Goal: Use online tool/utility

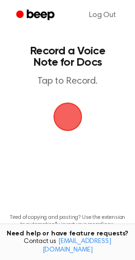
click at [72, 120] on span "button" at bounding box center [67, 117] width 53 height 53
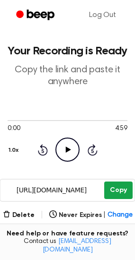
click at [118, 193] on button "Copy" at bounding box center [118, 191] width 28 height 18
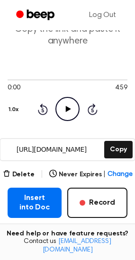
scroll to position [43, 0]
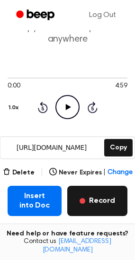
click at [97, 193] on button "Record" at bounding box center [97, 201] width 60 height 30
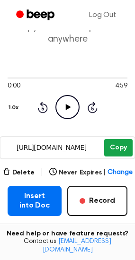
click at [115, 144] on button "Copy" at bounding box center [118, 148] width 28 height 18
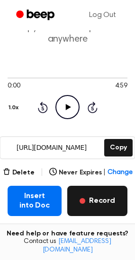
click at [97, 205] on button "Record" at bounding box center [97, 201] width 60 height 30
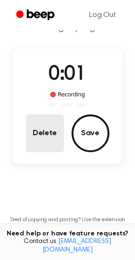
click at [49, 142] on button "Delete" at bounding box center [45, 134] width 38 height 38
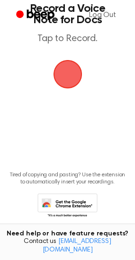
scroll to position [0, 0]
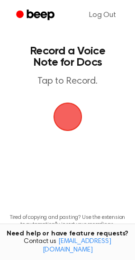
click at [69, 115] on span "button" at bounding box center [67, 116] width 36 height 36
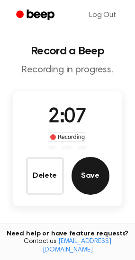
click at [84, 167] on button "Save" at bounding box center [90, 176] width 38 height 38
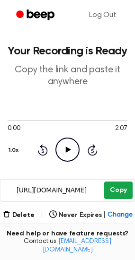
click at [120, 195] on button "Copy" at bounding box center [118, 191] width 28 height 18
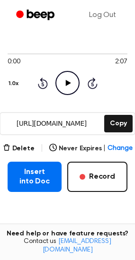
scroll to position [68, 0]
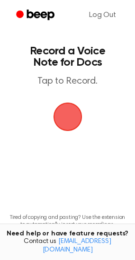
click at [62, 115] on span "button" at bounding box center [67, 117] width 27 height 27
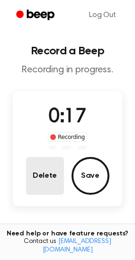
click at [35, 168] on button "Delete" at bounding box center [45, 176] width 38 height 38
